Goal: Transaction & Acquisition: Purchase product/service

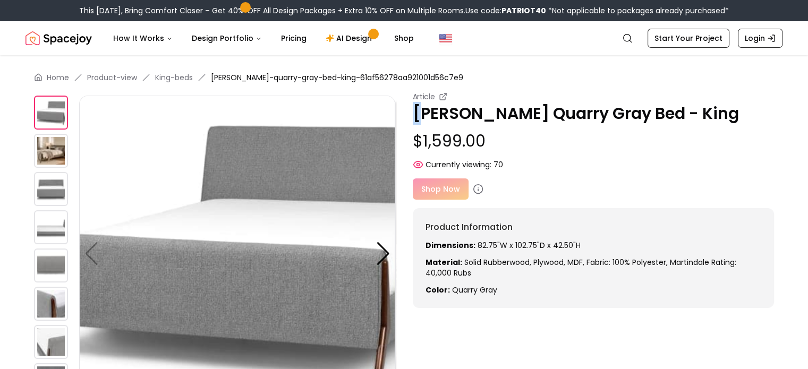
drag, startPoint x: 416, startPoint y: 115, endPoint x: 424, endPoint y: 115, distance: 7.4
click at [424, 115] on p "[PERSON_NAME] Quarry Gray Bed - King" at bounding box center [594, 113] width 362 height 19
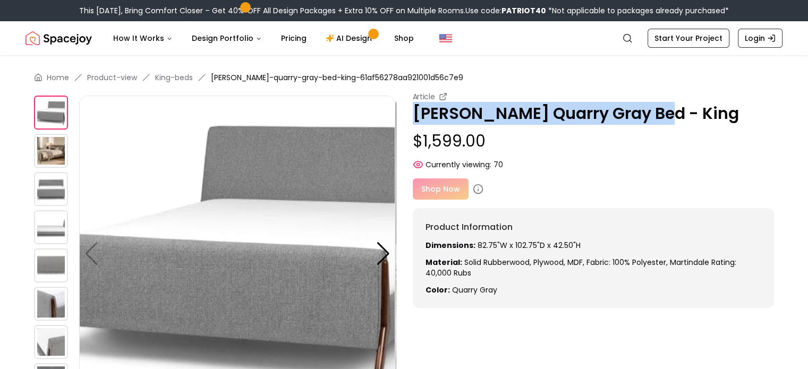
drag, startPoint x: 649, startPoint y: 113, endPoint x: 411, endPoint y: 116, distance: 237.6
click at [411, 116] on div "Article [PERSON_NAME] Quarry Gray Bed - King $1,599.00 Currently viewing: 70 Ar…" at bounding box center [404, 284] width 740 height 387
copy p "[PERSON_NAME] Quarry Gray Bed - King"
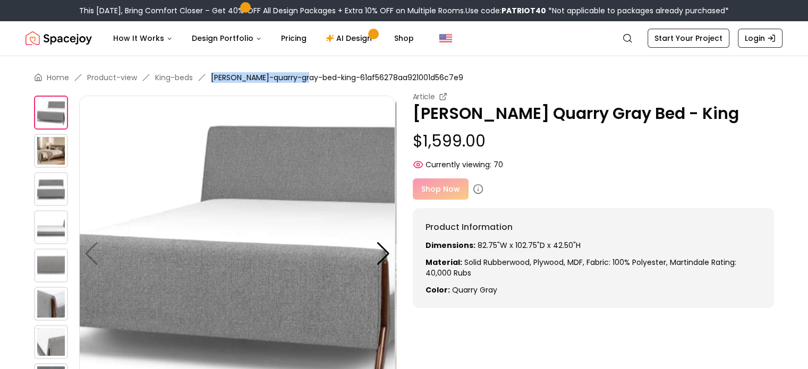
drag, startPoint x: 212, startPoint y: 78, endPoint x: 308, endPoint y: 78, distance: 96.2
click at [308, 78] on span "[PERSON_NAME]-quarry-gray-bed-king-61af56278aa921001d56c7e9" at bounding box center [337, 77] width 252 height 11
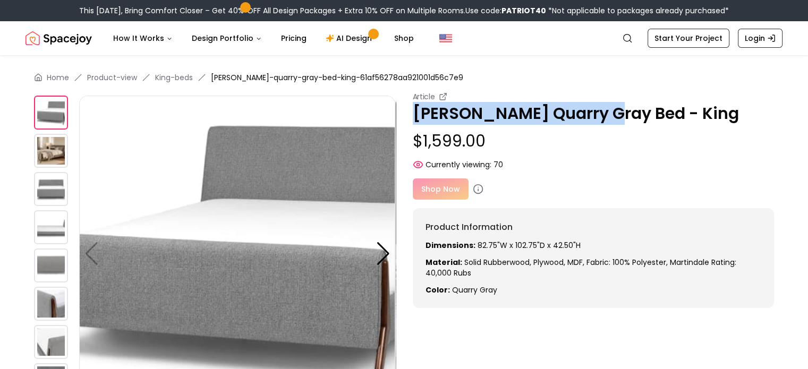
drag, startPoint x: 419, startPoint y: 112, endPoint x: 602, endPoint y: 106, distance: 183.4
click at [602, 106] on p "[PERSON_NAME] Quarry Gray Bed - King" at bounding box center [594, 113] width 362 height 19
copy p "[PERSON_NAME] Quarry Gray Bed"
